Goal: Find specific page/section: Find specific page/section

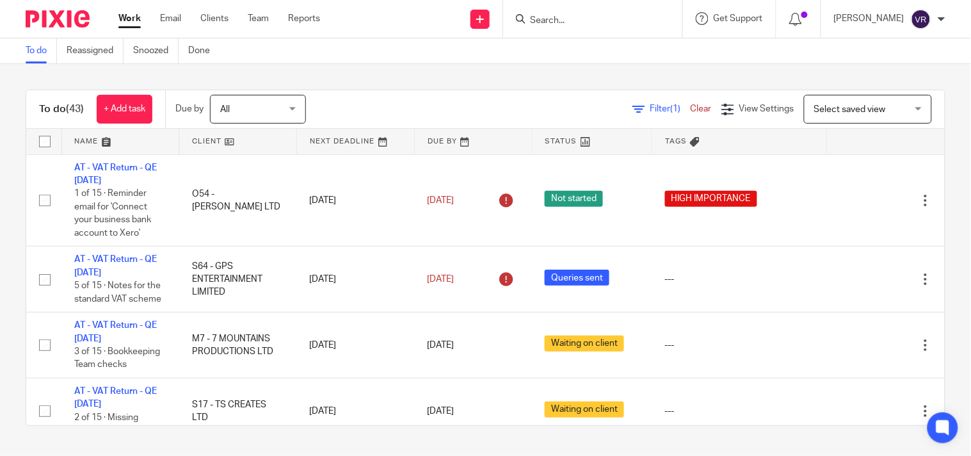
click at [616, 18] on input "Search" at bounding box center [586, 21] width 115 height 12
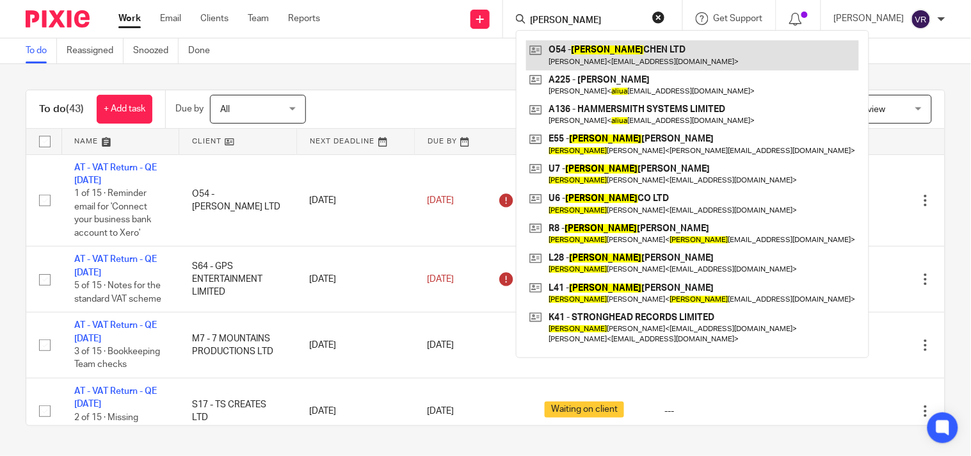
type input "aliza"
click at [701, 67] on link at bounding box center [692, 54] width 333 height 29
click at [677, 54] on link at bounding box center [692, 54] width 333 height 29
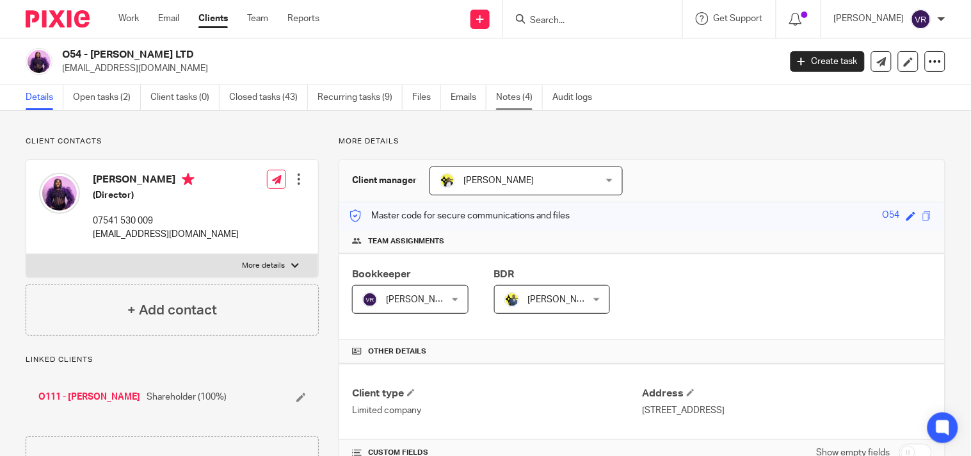
click at [513, 100] on link "Notes (4)" at bounding box center [519, 97] width 47 height 25
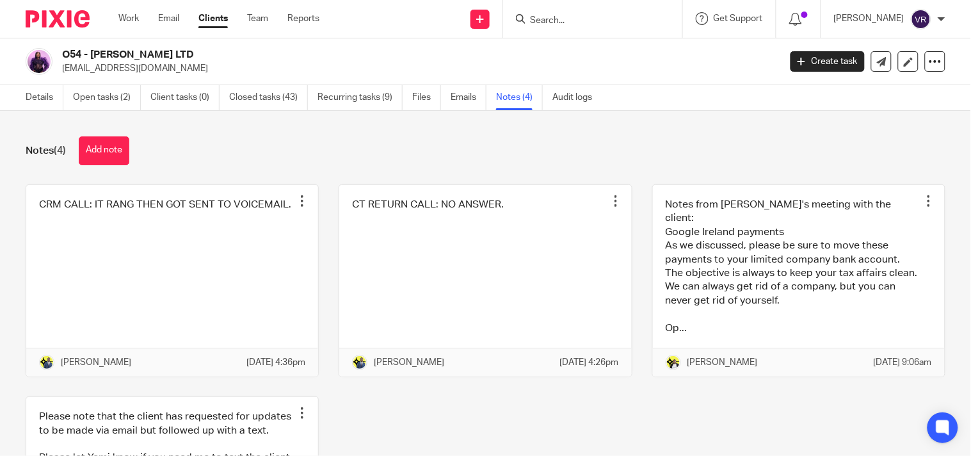
click at [661, 50] on div "O54 - ALIZA CHEN LTD joyceoladeji1@gmail.com" at bounding box center [416, 61] width 709 height 27
click at [97, 88] on link "Open tasks (2)" at bounding box center [107, 97] width 68 height 25
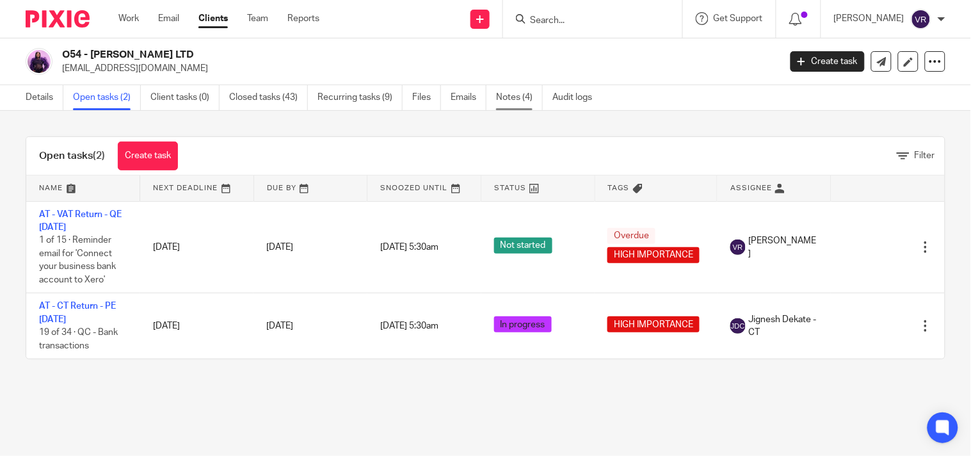
click at [509, 101] on link "Notes (4)" at bounding box center [519, 97] width 47 height 25
